Goal: Transaction & Acquisition: Purchase product/service

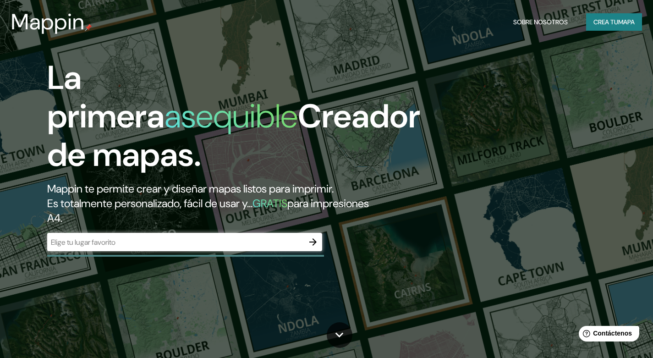
click at [186, 242] on input "text" at bounding box center [175, 242] width 257 height 11
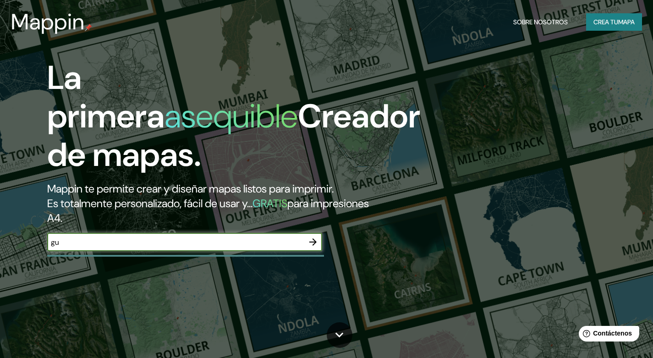
type input "g"
type input "[GEOGRAPHIC_DATA], [GEOGRAPHIC_DATA]"
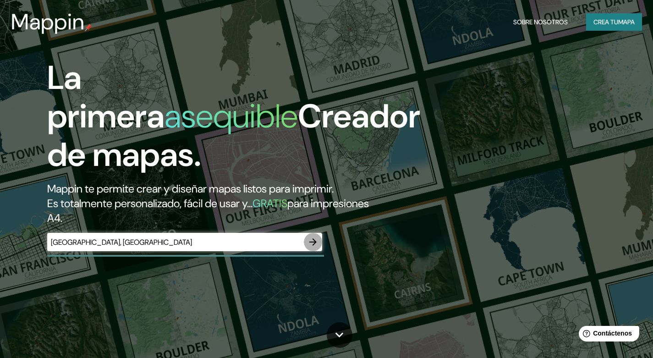
click at [313, 242] on icon "button" at bounding box center [312, 241] width 7 height 7
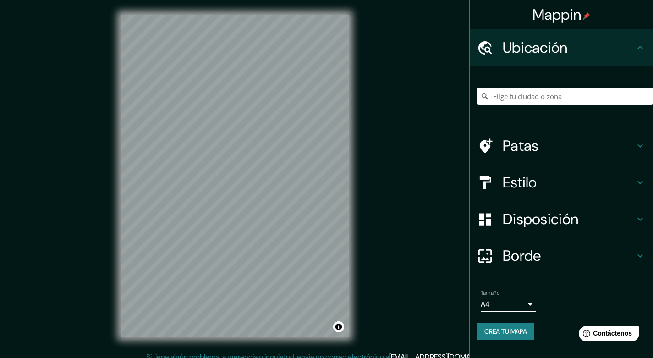
click at [340, 358] on html "Mappin Ubicación Patas Estilo Disposición Borde Elige un borde. Consejo : puede…" at bounding box center [326, 179] width 653 height 358
click at [217, 0] on html "Mappin Ubicación Patas Estilo Disposición Borde Elige un borde. Consejo : puede…" at bounding box center [326, 179] width 653 height 358
click at [543, 95] on input "Elige tu ciudad o zona" at bounding box center [565, 96] width 176 height 17
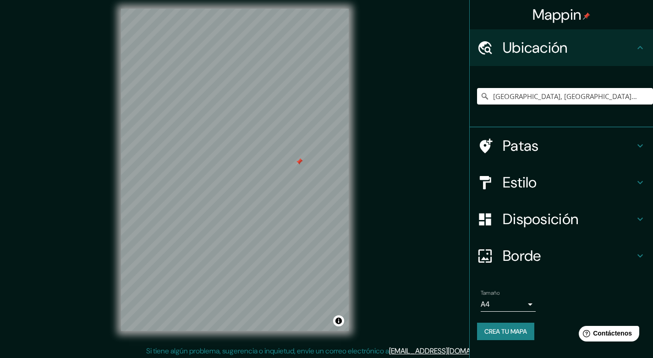
scroll to position [8, 0]
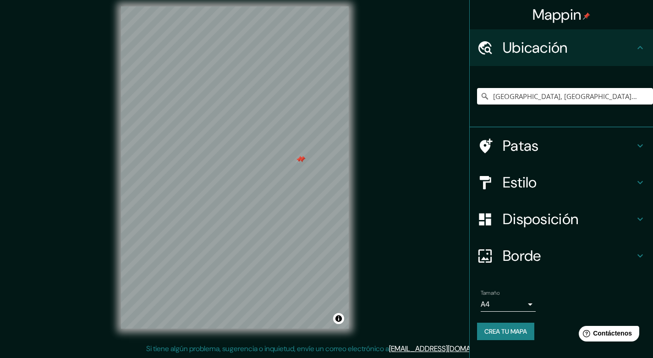
drag, startPoint x: 353, startPoint y: 178, endPoint x: 302, endPoint y: 156, distance: 55.6
click at [302, 156] on div at bounding box center [301, 159] width 7 height 7
click at [299, 156] on div at bounding box center [299, 159] width 7 height 7
click at [632, 96] on input "[GEOGRAPHIC_DATA], [GEOGRAPHIC_DATA], [GEOGRAPHIC_DATA]" at bounding box center [565, 96] width 176 height 17
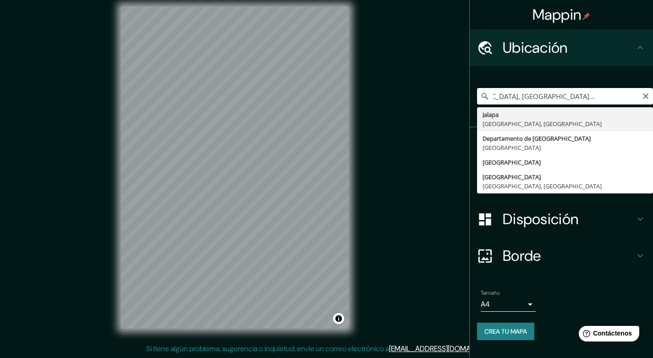
scroll to position [0, 44]
type input "[GEOGRAPHIC_DATA], [GEOGRAPHIC_DATA], [GEOGRAPHIC_DATA]"
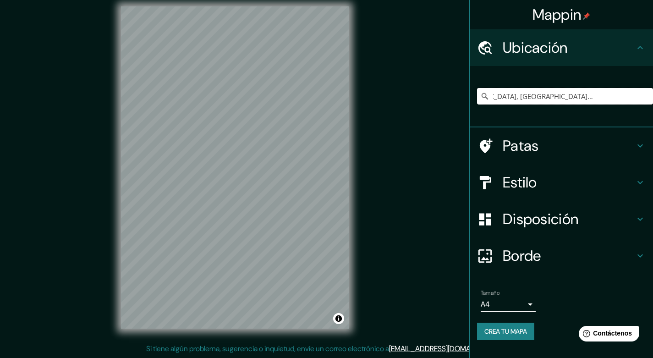
scroll to position [0, 0]
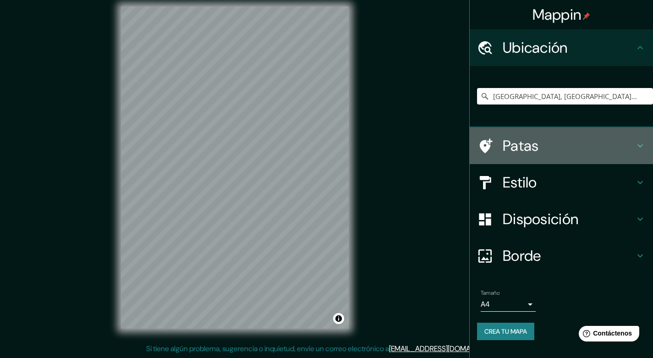
click at [518, 148] on font "Patas" at bounding box center [521, 145] width 36 height 19
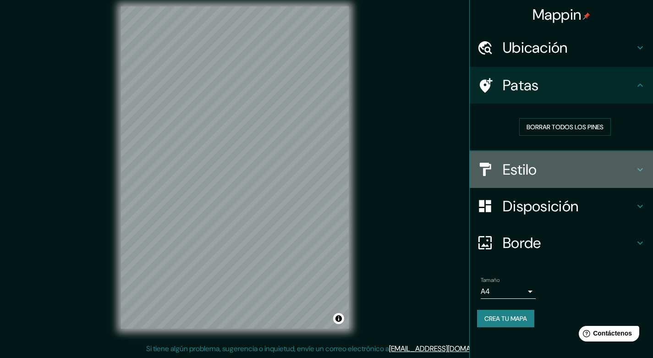
click at [603, 173] on h4 "Estilo" at bounding box center [569, 169] width 132 height 18
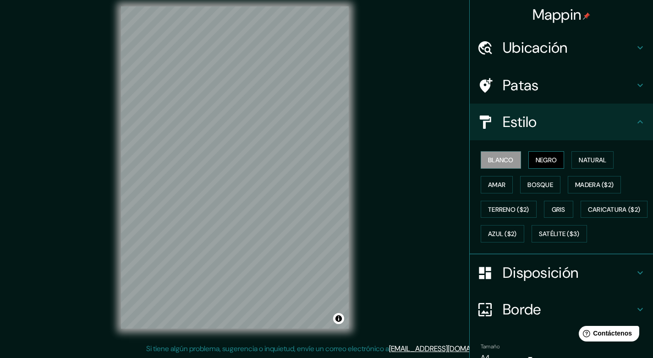
click at [545, 162] on font "Negro" at bounding box center [547, 160] width 22 height 8
click at [494, 164] on font "Blanco" at bounding box center [501, 160] width 26 height 8
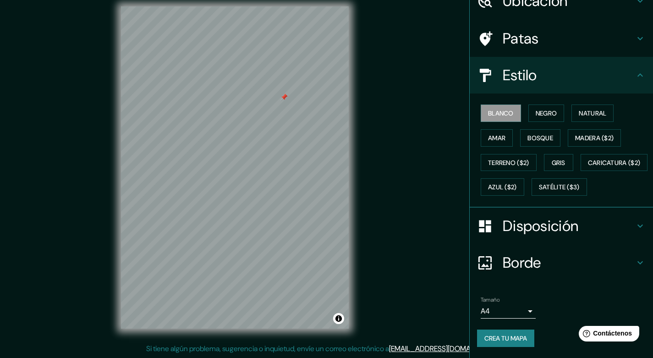
scroll to position [71, 0]
click at [551, 231] on font "Disposición" at bounding box center [541, 225] width 76 height 19
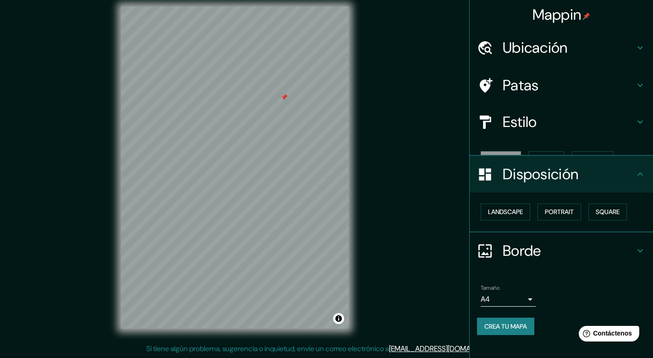
scroll to position [0, 0]
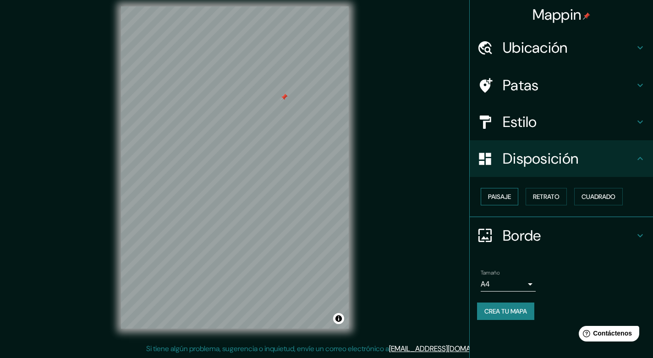
click at [502, 201] on font "Paisaje" at bounding box center [499, 197] width 23 height 12
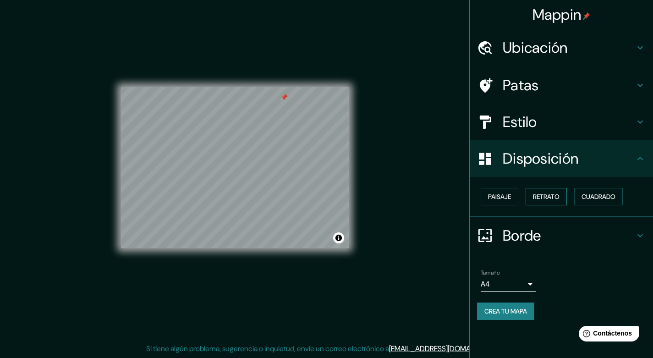
click at [547, 197] on font "Retrato" at bounding box center [546, 197] width 27 height 8
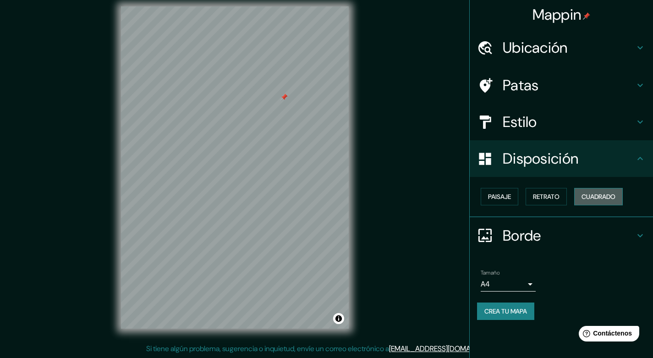
click at [597, 197] on font "Cuadrado" at bounding box center [599, 197] width 34 height 8
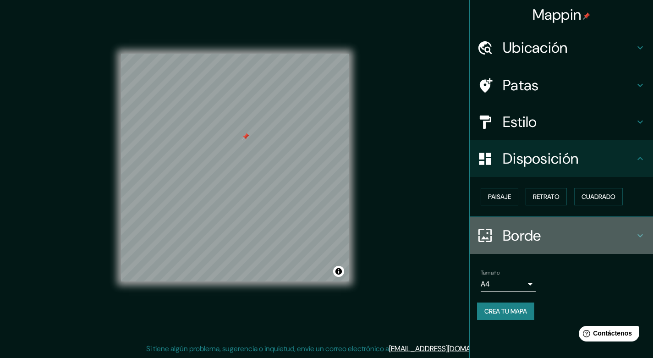
click at [558, 234] on h4 "Borde" at bounding box center [569, 235] width 132 height 18
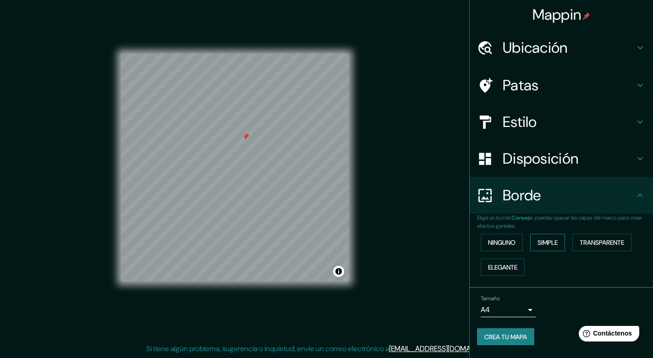
click at [546, 237] on font "Simple" at bounding box center [548, 243] width 20 height 12
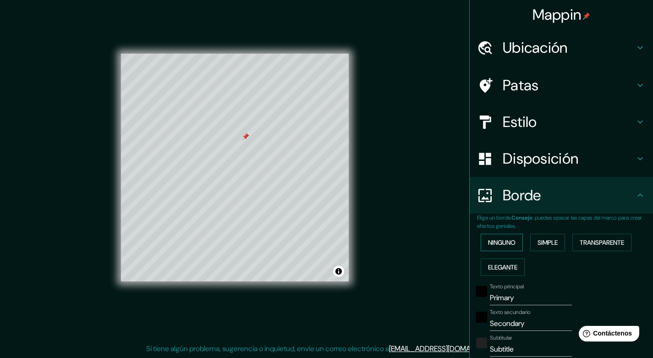
click at [510, 238] on font "Ninguno" at bounding box center [502, 242] width 28 height 8
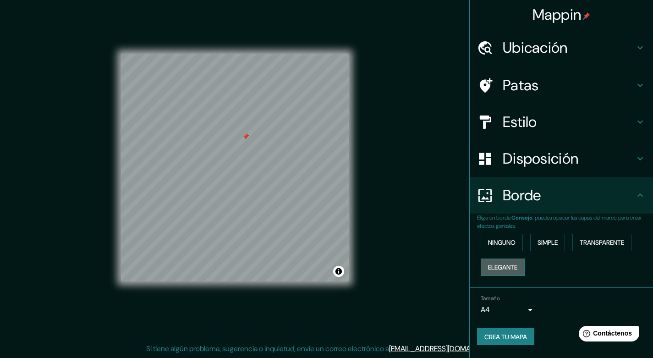
click at [513, 274] on button "Elegante" at bounding box center [503, 267] width 44 height 17
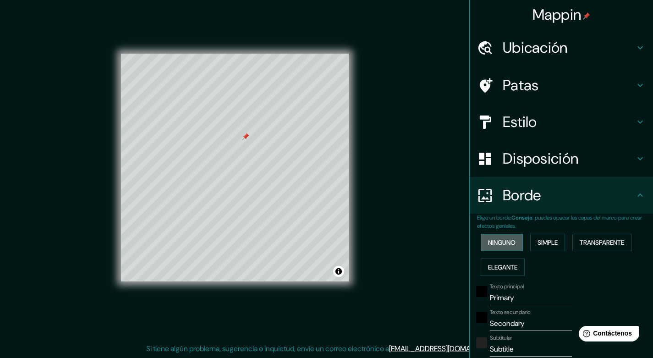
click at [502, 238] on font "Ninguno" at bounding box center [502, 242] width 28 height 8
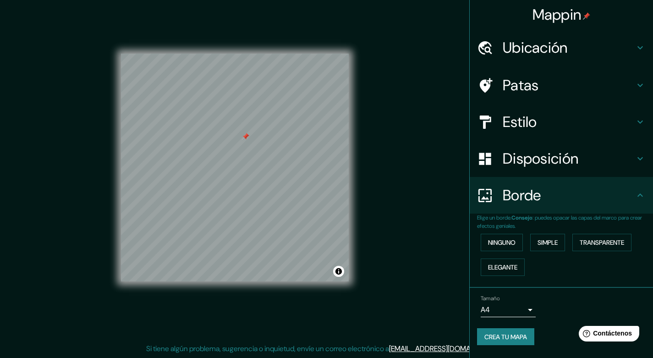
click at [529, 308] on body "Mappin Ubicación [GEOGRAPHIC_DATA], [GEOGRAPHIC_DATA], [GEOGRAPHIC_DATA] [GEOGR…" at bounding box center [326, 171] width 653 height 358
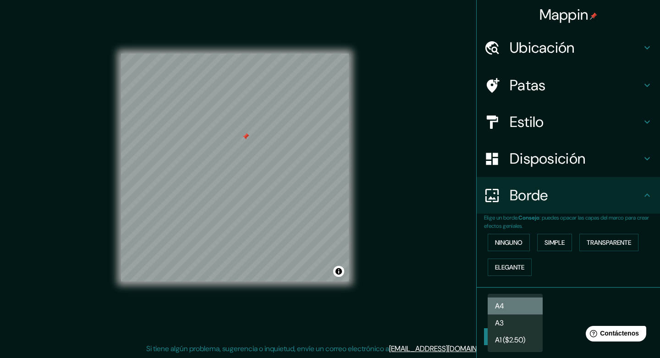
click at [523, 308] on li "A4" at bounding box center [515, 306] width 55 height 17
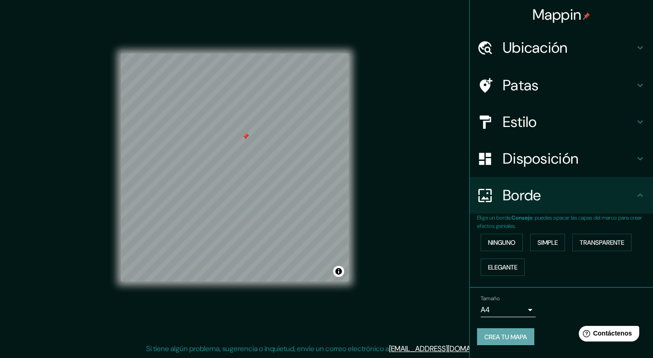
click at [525, 340] on font "Crea tu mapa" at bounding box center [506, 337] width 43 height 8
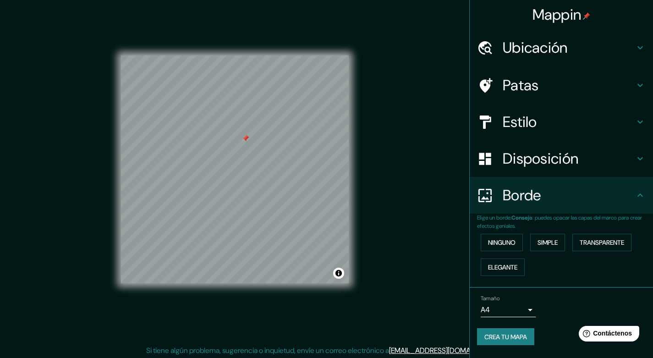
scroll to position [8, 0]
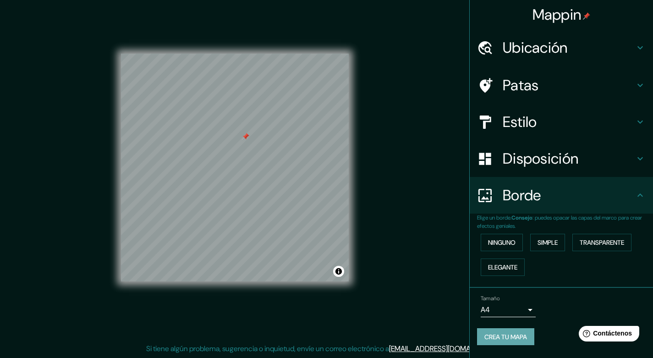
click at [525, 336] on font "Crea tu mapa" at bounding box center [506, 337] width 43 height 8
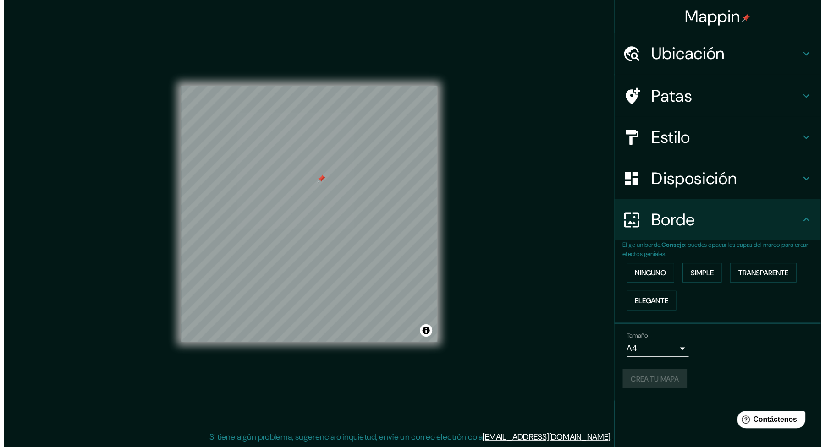
scroll to position [0, 0]
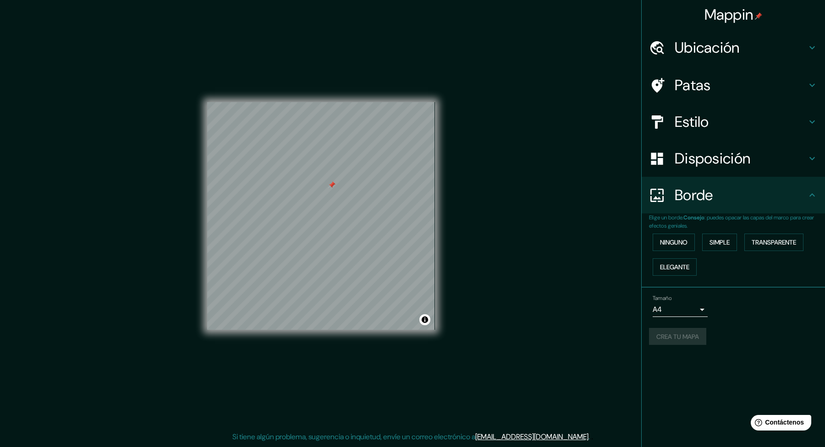
drag, startPoint x: 652, startPoint y: 0, endPoint x: 547, endPoint y: 208, distance: 232.9
click at [547, 208] on div "Mappin Ubicación [GEOGRAPHIC_DATA], [GEOGRAPHIC_DATA], [GEOGRAPHIC_DATA] [GEOGR…" at bounding box center [412, 223] width 825 height 447
click at [660, 335] on font "Crea tu mapa" at bounding box center [678, 337] width 43 height 8
click at [660, 312] on body "Mappin Ubicación [GEOGRAPHIC_DATA], [GEOGRAPHIC_DATA], [GEOGRAPHIC_DATA] [GEOGR…" at bounding box center [412, 223] width 825 height 447
click at [660, 340] on li "A3" at bounding box center [680, 345] width 55 height 17
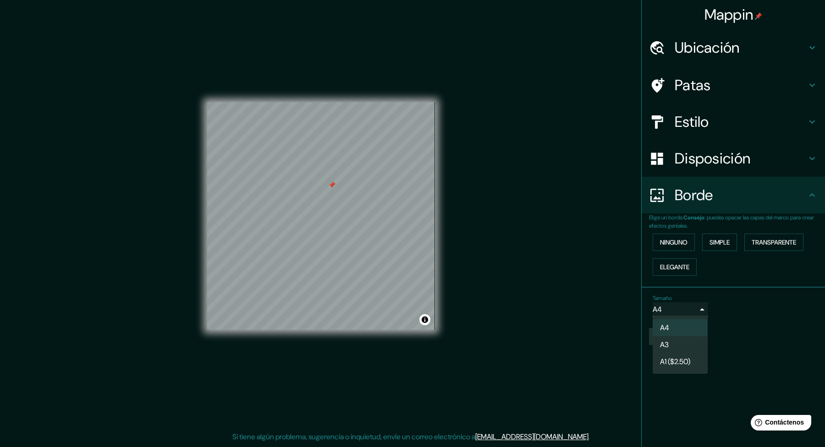
type input "a4"
click at [660, 42] on h4 "Ubicación" at bounding box center [741, 48] width 132 height 18
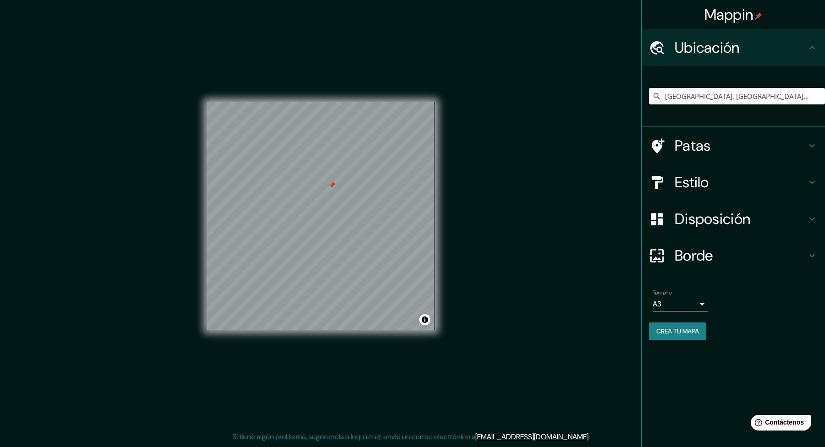
click at [660, 148] on h4 "Patas" at bounding box center [741, 146] width 132 height 18
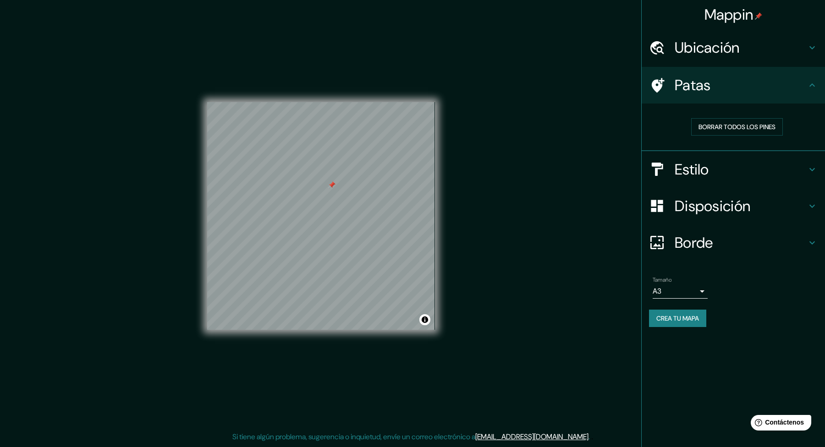
click at [660, 175] on h4 "Estilo" at bounding box center [741, 169] width 132 height 18
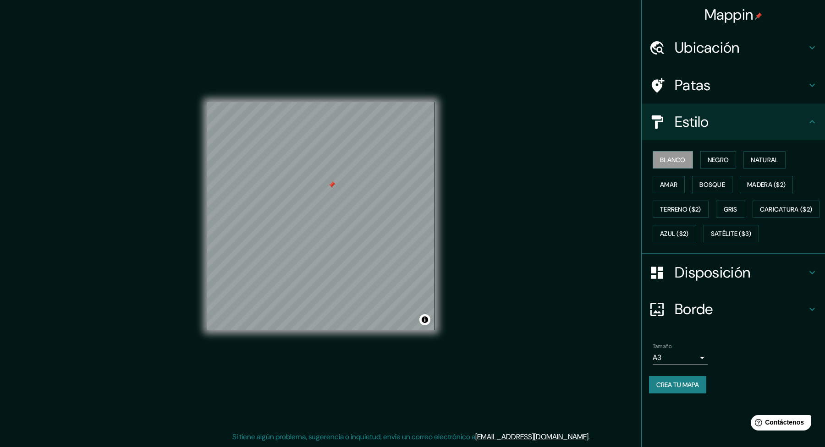
click at [660, 282] on font "Disposición" at bounding box center [713, 272] width 76 height 19
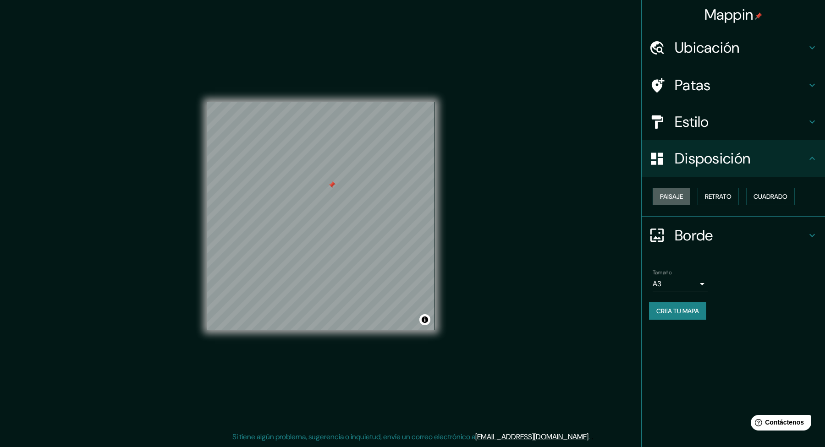
click at [660, 197] on font "Paisaje" at bounding box center [671, 197] width 23 height 8
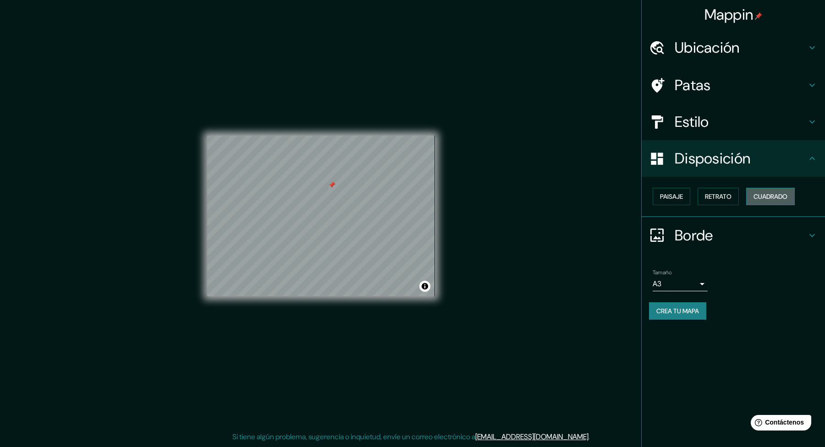
click at [660, 193] on font "Cuadrado" at bounding box center [771, 197] width 34 height 8
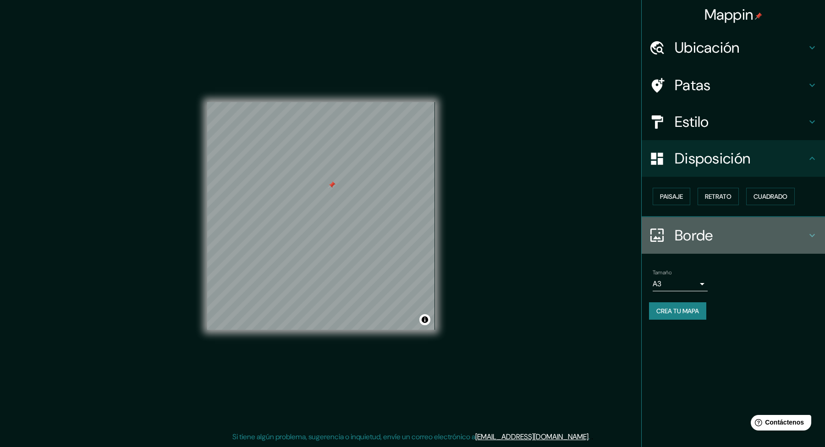
click at [660, 237] on font "Borde" at bounding box center [694, 235] width 39 height 19
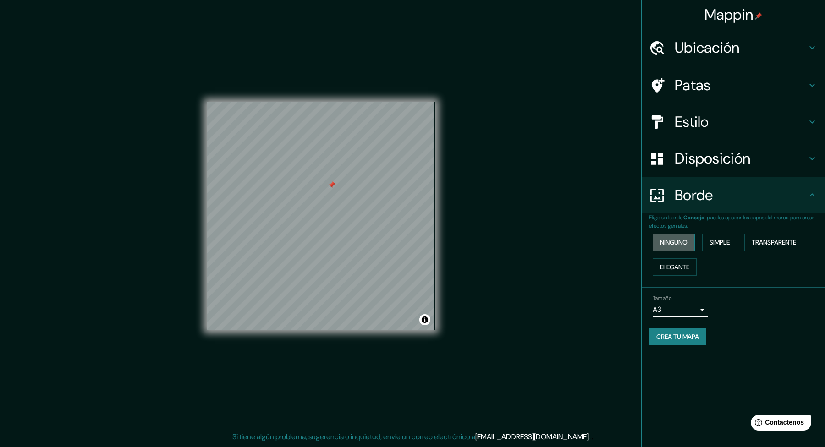
click at [660, 239] on font "Ninguno" at bounding box center [674, 242] width 28 height 8
click at [660, 336] on font "Crea tu mapa" at bounding box center [678, 337] width 43 height 8
